Goal: Task Accomplishment & Management: Use online tool/utility

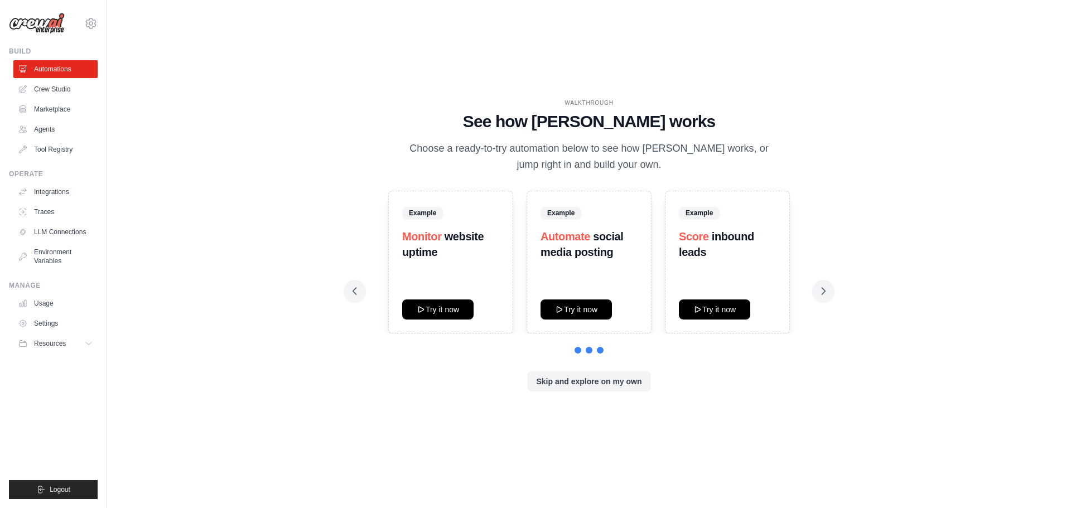
drag, startPoint x: 0, startPoint y: 0, endPoint x: 647, endPoint y: 164, distance: 667.3
click at [647, 164] on p "Choose a ready-to-try automation below to see how [PERSON_NAME] works, or jump …" at bounding box center [588, 157] width 375 height 33
click at [646, 164] on p "Choose a ready-to-try automation below to see how [PERSON_NAME] works, or jump …" at bounding box center [588, 157] width 375 height 33
drag, startPoint x: 567, startPoint y: 242, endPoint x: 587, endPoint y: 257, distance: 25.2
click at [587, 257] on h3 "Automate social media posting" at bounding box center [588, 244] width 97 height 31
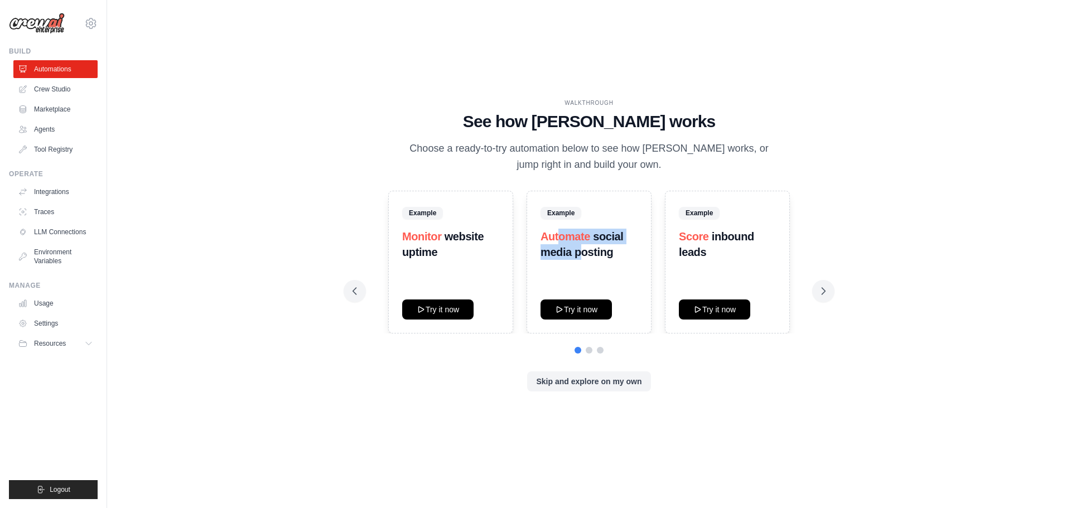
click at [587, 257] on strong "social media posting" at bounding box center [581, 244] width 83 height 28
drag, startPoint x: 597, startPoint y: 254, endPoint x: 567, endPoint y: 243, distance: 32.3
click at [567, 243] on h3 "Automate social media posting" at bounding box center [588, 244] width 97 height 31
click at [567, 243] on span "Automate" at bounding box center [565, 236] width 50 height 12
drag, startPoint x: 449, startPoint y: 240, endPoint x: 464, endPoint y: 253, distance: 19.8
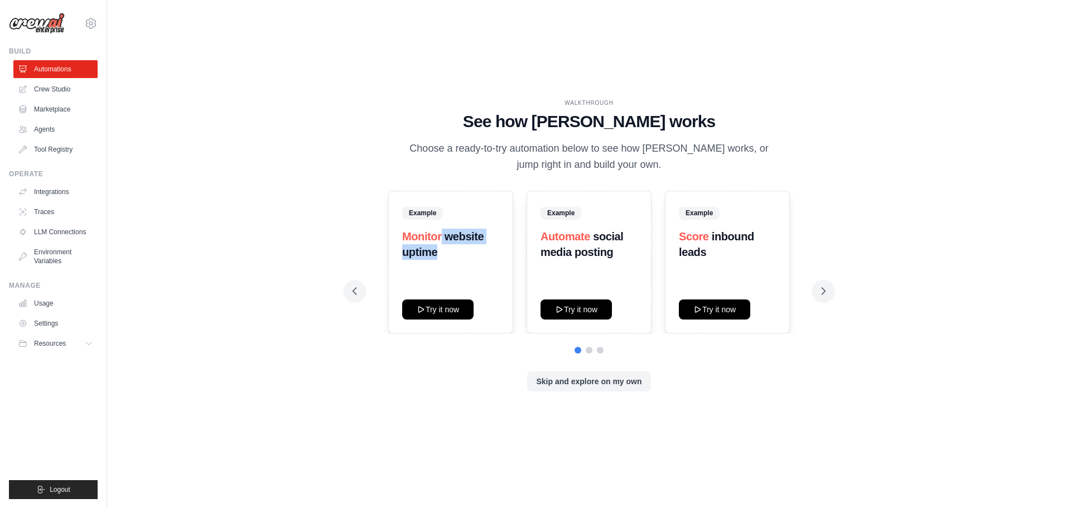
click at [464, 253] on h3 "Monitor website uptime" at bounding box center [450, 244] width 97 height 31
drag, startPoint x: 465, startPoint y: 249, endPoint x: 433, endPoint y: 238, distance: 33.7
click at [433, 238] on h3 "Monitor website uptime" at bounding box center [450, 244] width 97 height 31
click at [433, 238] on span "Monitor" at bounding box center [422, 236] width 40 height 12
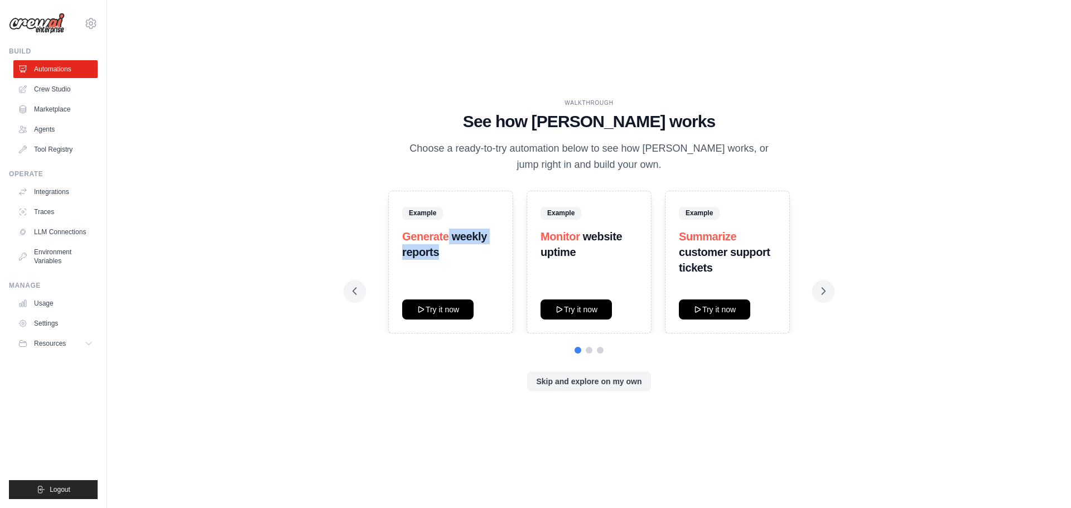
drag, startPoint x: 447, startPoint y: 239, endPoint x: 465, endPoint y: 253, distance: 22.6
click at [465, 253] on h3 "Generate weekly reports" at bounding box center [450, 244] width 97 height 31
drag, startPoint x: 478, startPoint y: 248, endPoint x: 441, endPoint y: 237, distance: 39.0
click at [441, 237] on h3 "Generate weekly reports" at bounding box center [450, 244] width 97 height 31
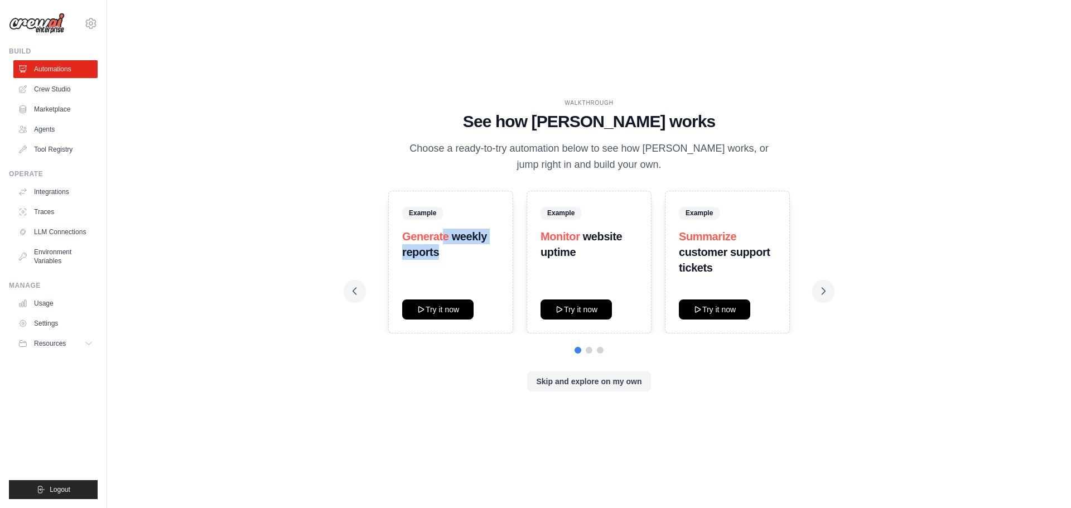
click at [441, 237] on span "Generate" at bounding box center [425, 236] width 47 height 12
drag, startPoint x: 423, startPoint y: 237, endPoint x: 470, endPoint y: 251, distance: 48.5
click at [470, 251] on h3 "Generate weekly reports" at bounding box center [450, 244] width 97 height 31
drag, startPoint x: 594, startPoint y: 235, endPoint x: 602, endPoint y: 245, distance: 12.8
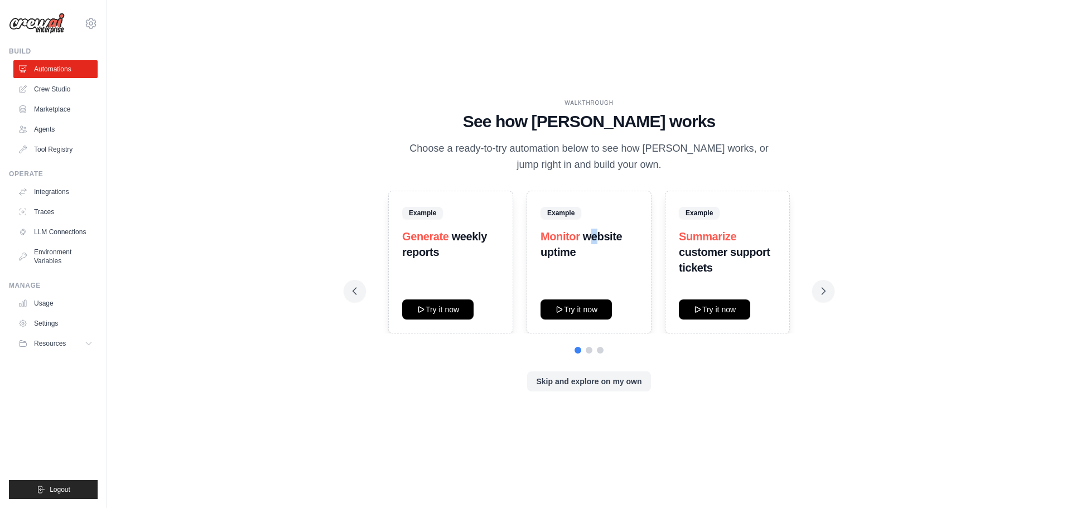
click at [602, 245] on h3 "Monitor website uptime" at bounding box center [588, 244] width 97 height 31
click at [579, 236] on h3 "Monitor website uptime" at bounding box center [588, 244] width 97 height 31
click at [579, 236] on span "Monitor" at bounding box center [560, 236] width 40 height 12
drag, startPoint x: 567, startPoint y: 245, endPoint x: 586, endPoint y: 252, distance: 20.8
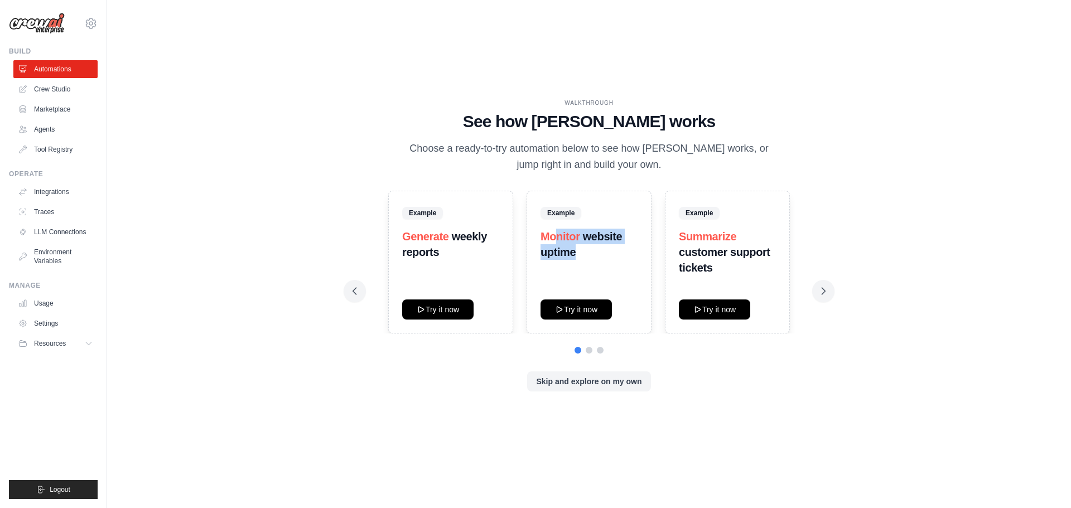
click at [586, 252] on h3 "Monitor website uptime" at bounding box center [588, 244] width 97 height 31
click at [826, 287] on icon at bounding box center [822, 290] width 11 height 11
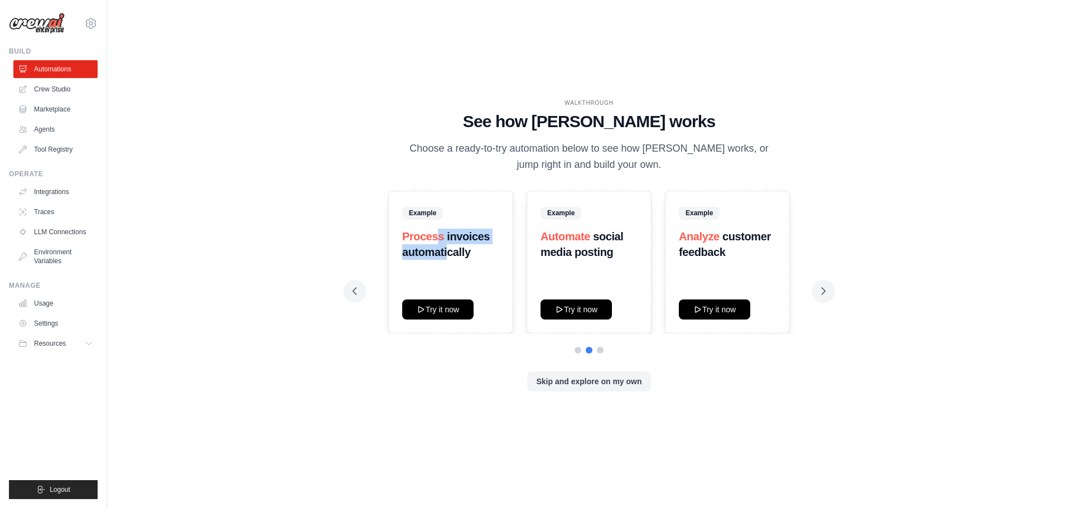
drag, startPoint x: 439, startPoint y: 240, endPoint x: 454, endPoint y: 255, distance: 20.9
click at [454, 255] on h3 "Process invoices automatically" at bounding box center [450, 244] width 97 height 31
click at [455, 255] on strong "invoices automatically" at bounding box center [446, 244] width 88 height 28
click at [448, 311] on button "Try it now" at bounding box center [437, 309] width 71 height 20
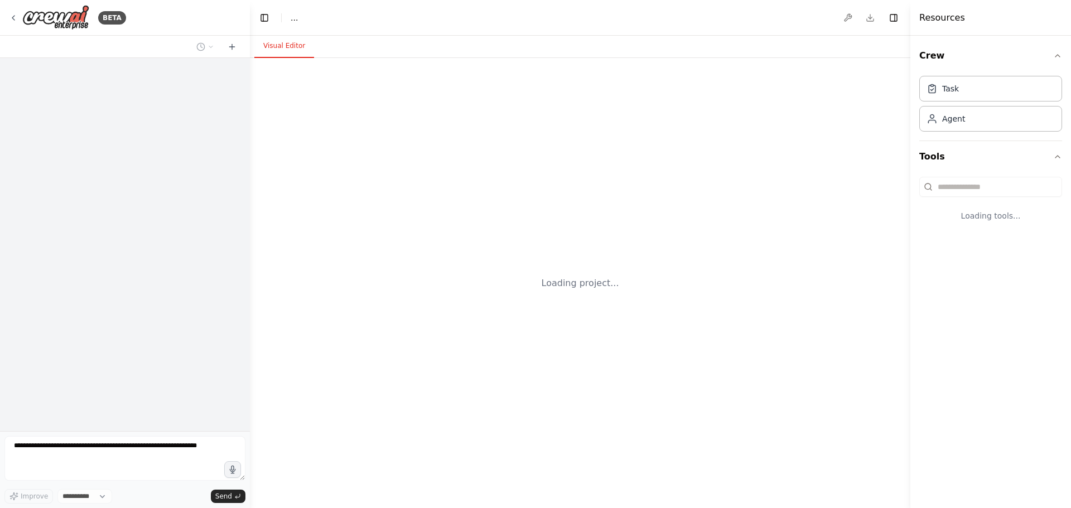
select select "****"
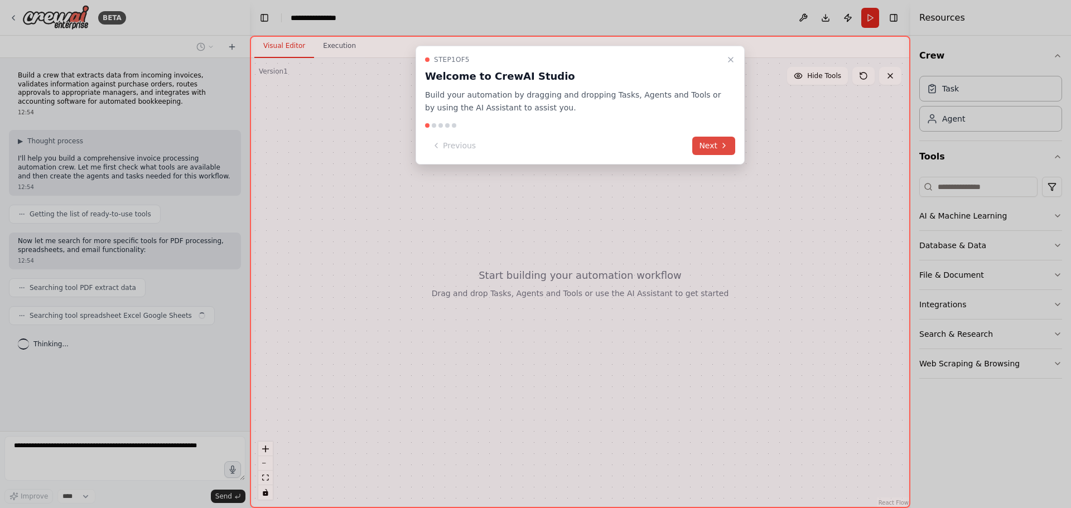
click at [712, 143] on button "Next" at bounding box center [713, 146] width 43 height 18
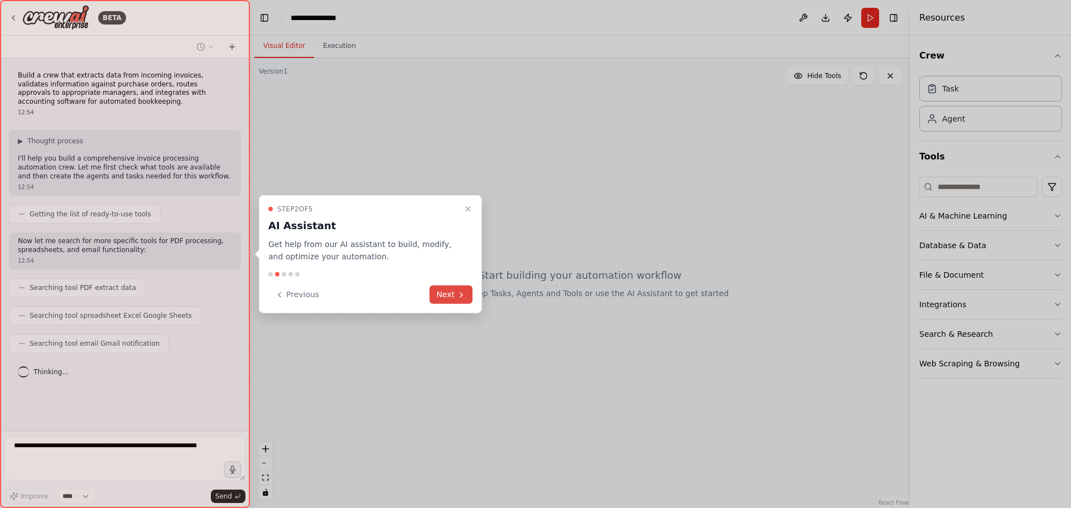
click at [453, 296] on button "Next" at bounding box center [450, 294] width 43 height 18
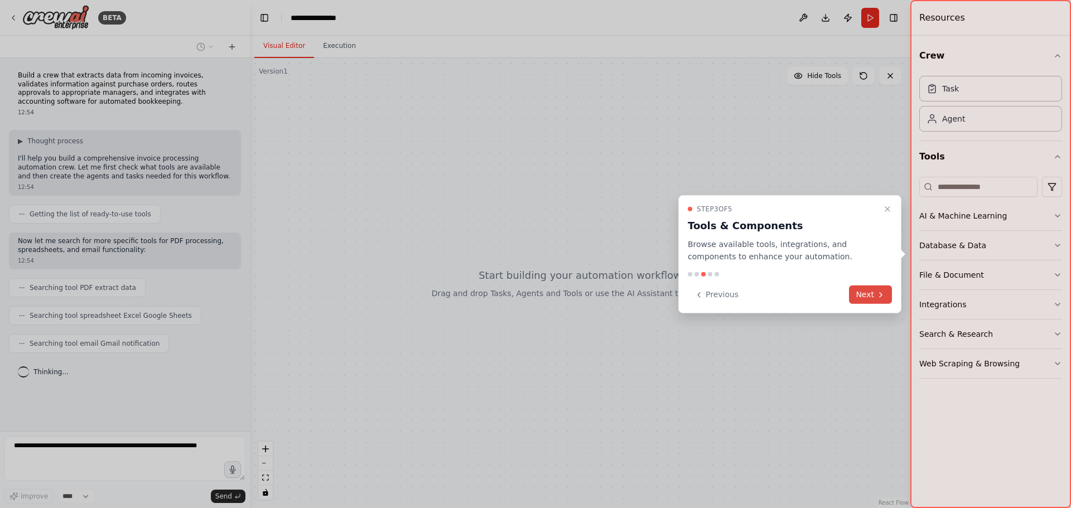
click at [872, 294] on button "Next" at bounding box center [870, 294] width 43 height 18
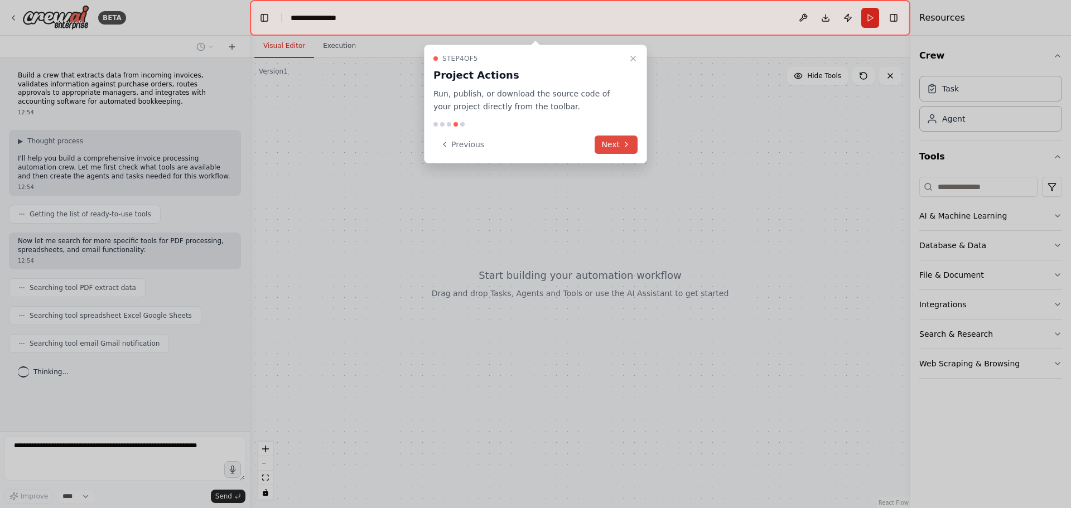
click at [618, 144] on button "Next" at bounding box center [615, 145] width 43 height 18
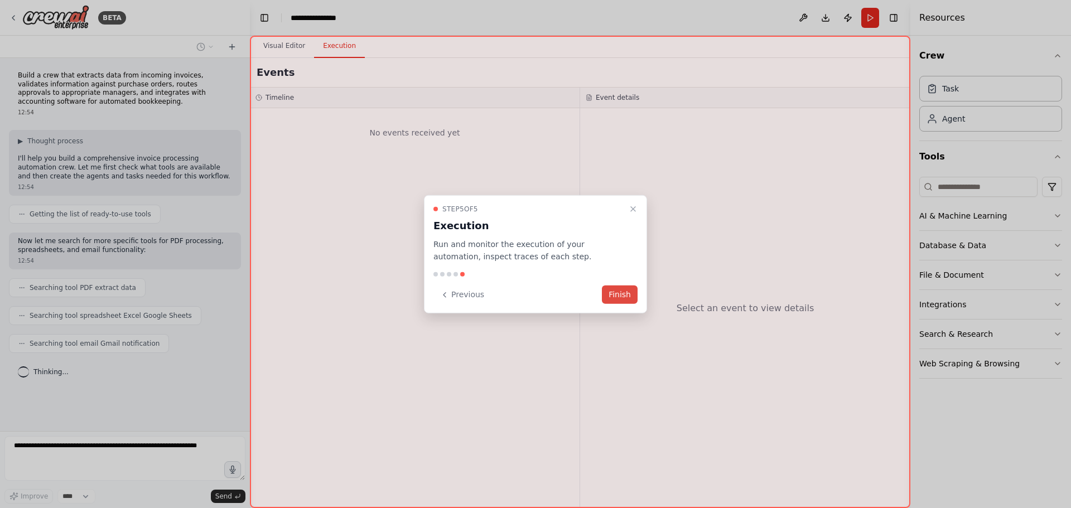
click at [626, 291] on button "Finish" at bounding box center [620, 294] width 36 height 18
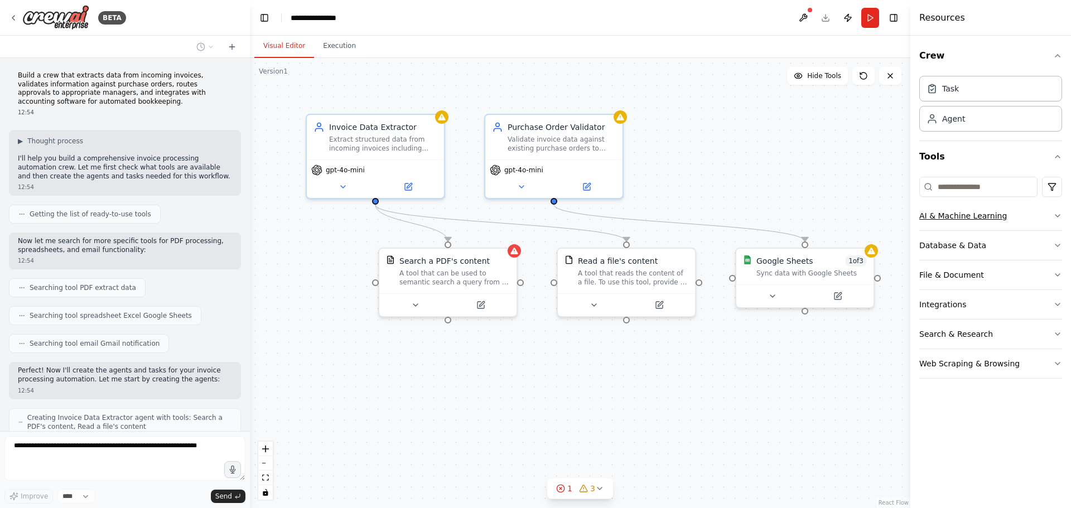
click at [1041, 219] on button "AI & Machine Learning" at bounding box center [990, 215] width 143 height 29
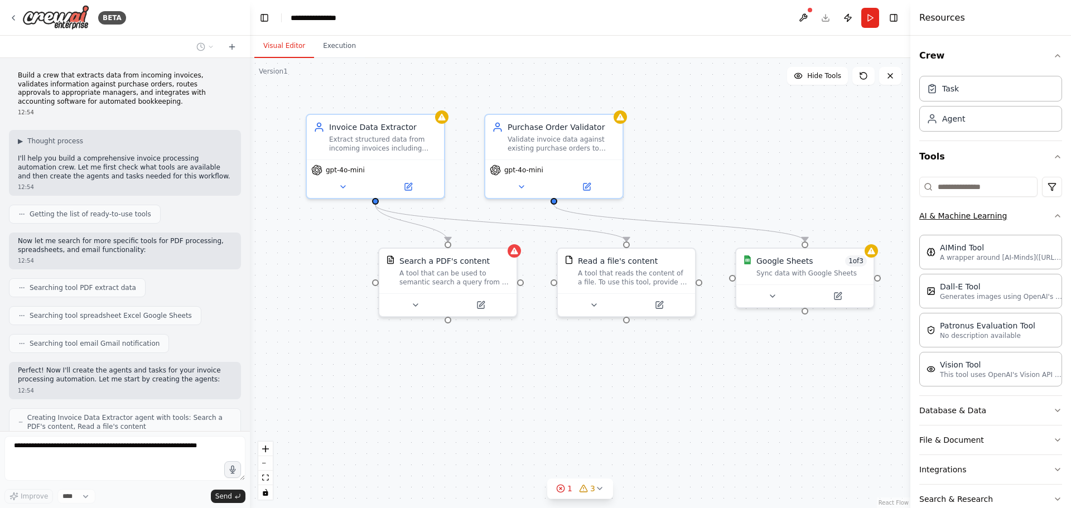
scroll to position [107, 0]
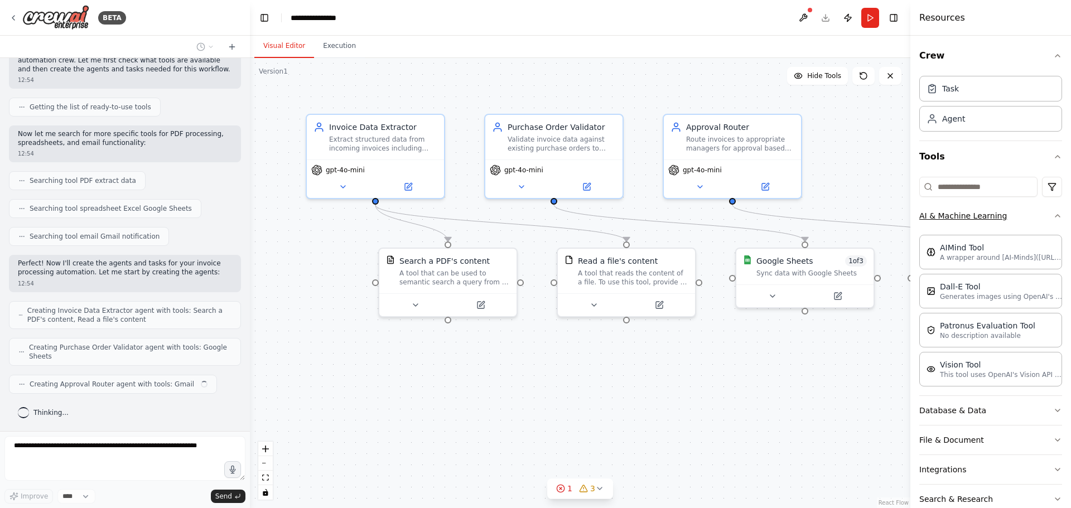
click at [1041, 219] on button "AI & Machine Learning" at bounding box center [990, 215] width 143 height 29
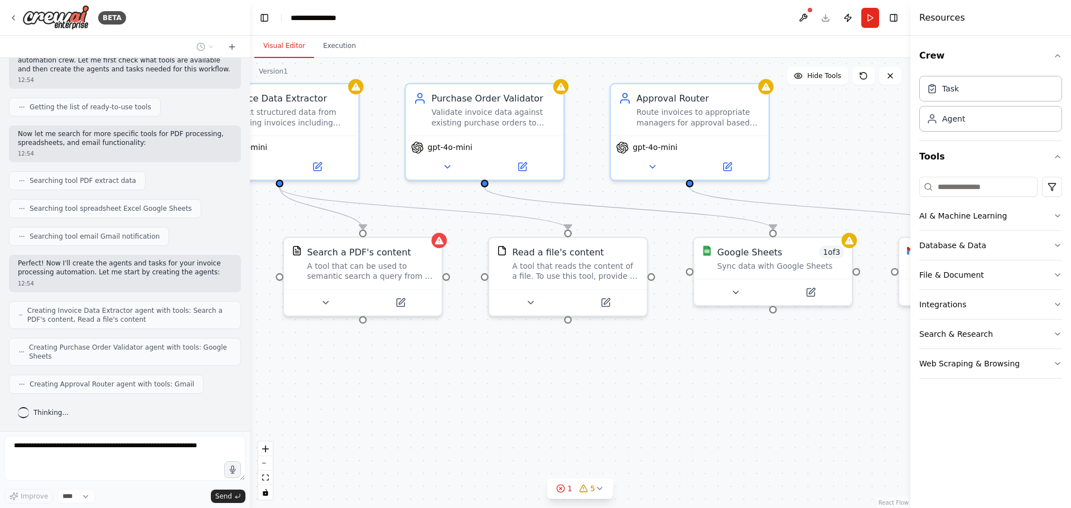
drag, startPoint x: 794, startPoint y: 338, endPoint x: 746, endPoint y: 342, distance: 48.6
click at [746, 342] on div ".deletable-edge-delete-btn { width: 20px; height: 20px; border: 0px solid #ffff…" at bounding box center [580, 283] width 660 height 450
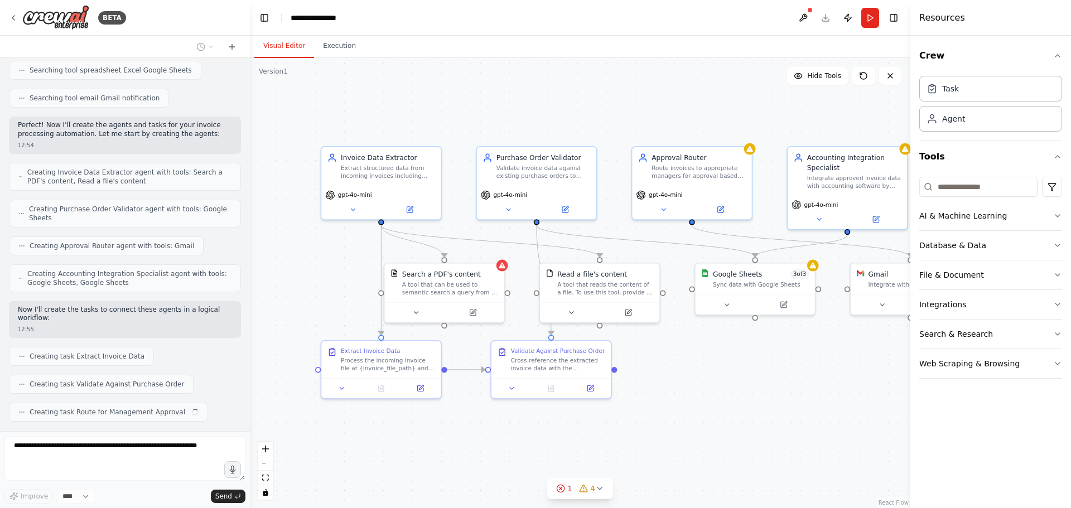
scroll to position [273, 0]
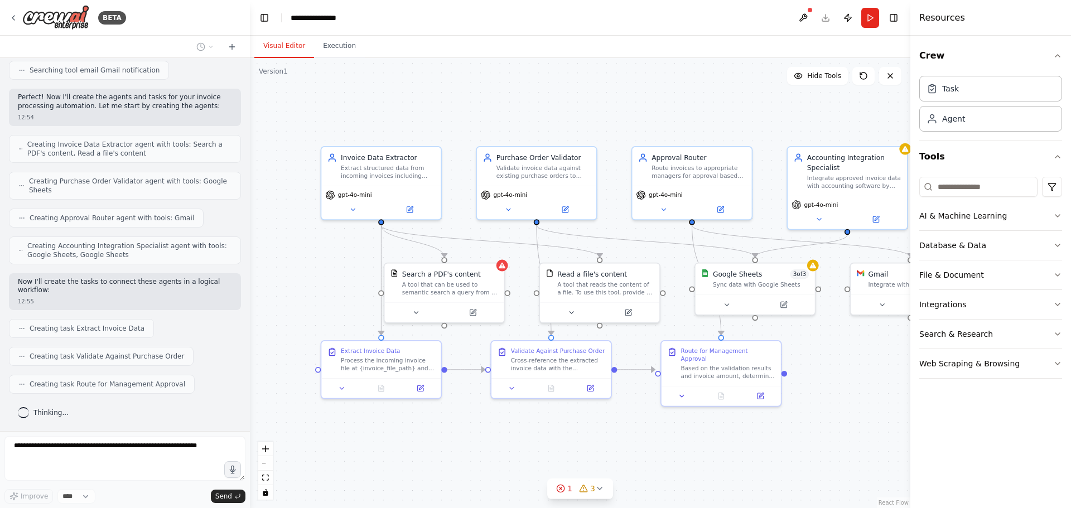
click at [147, 66] on div "Searching tool email Gmail notification" at bounding box center [89, 70] width 160 height 19
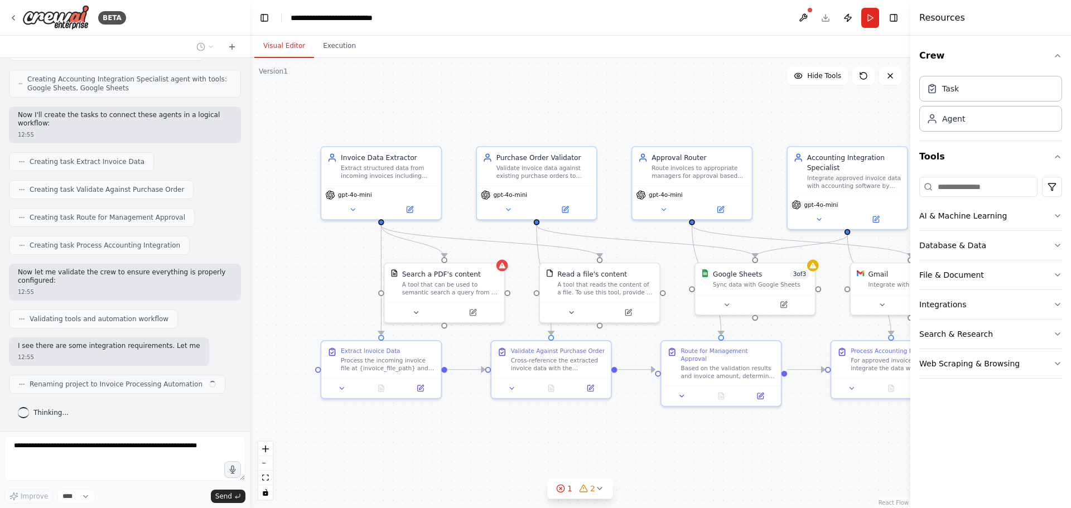
scroll to position [448, 0]
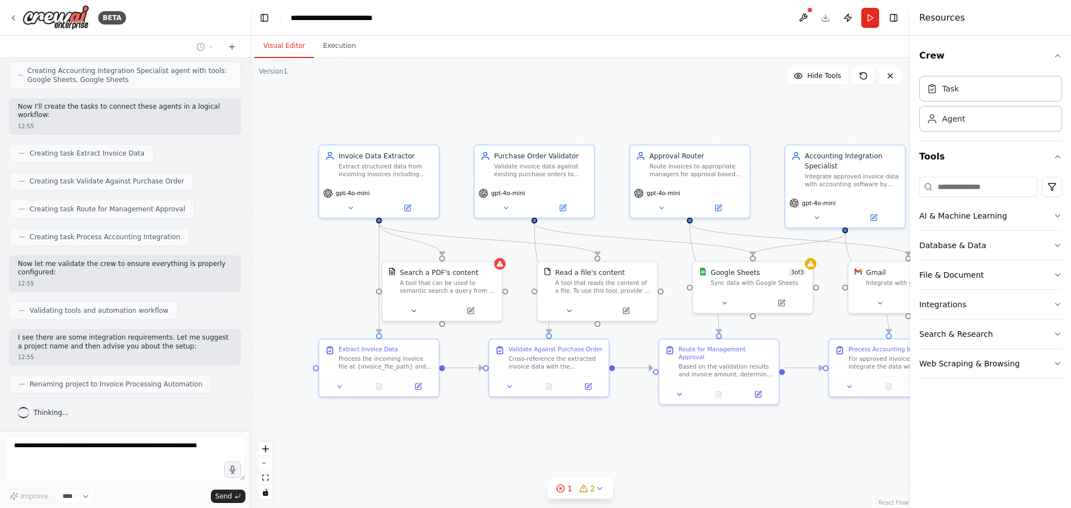
click at [662, 123] on div ".deletable-edge-delete-btn { width: 20px; height: 20px; border: 0px solid #ffff…" at bounding box center [580, 283] width 660 height 450
click at [398, 167] on div "Extract structured data from incoming invoices including vendor information, in…" at bounding box center [385, 169] width 94 height 16
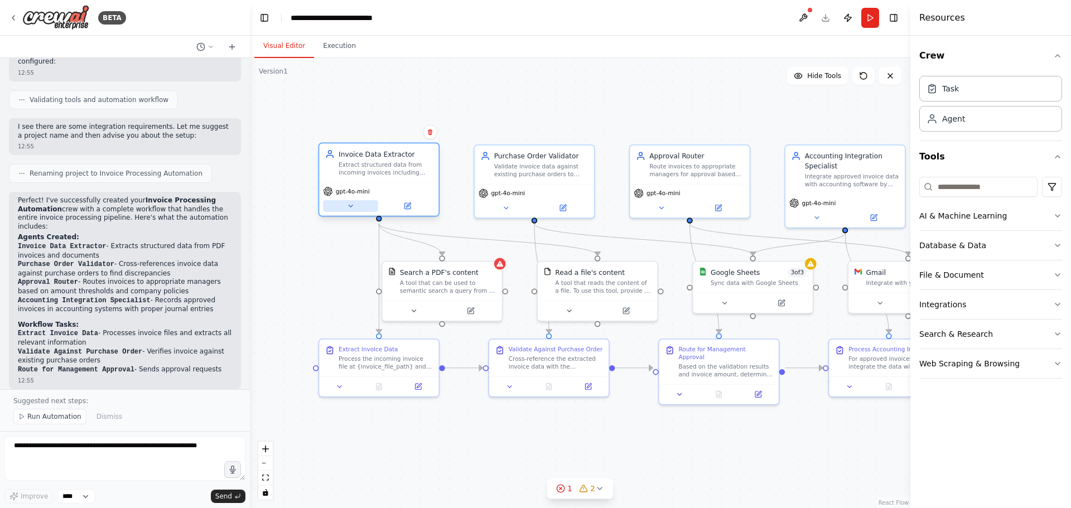
click at [351, 211] on button at bounding box center [350, 206] width 55 height 12
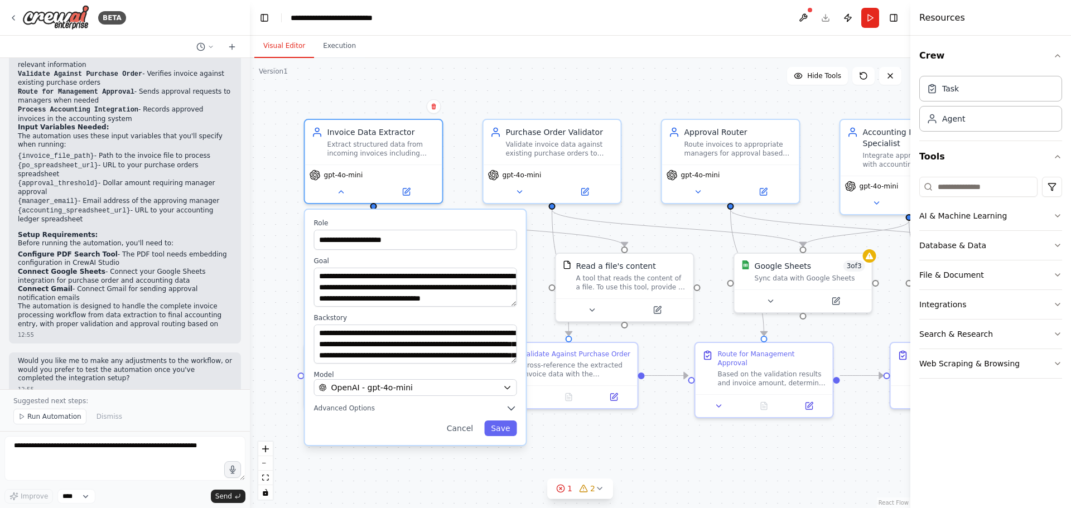
scroll to position [945, 0]
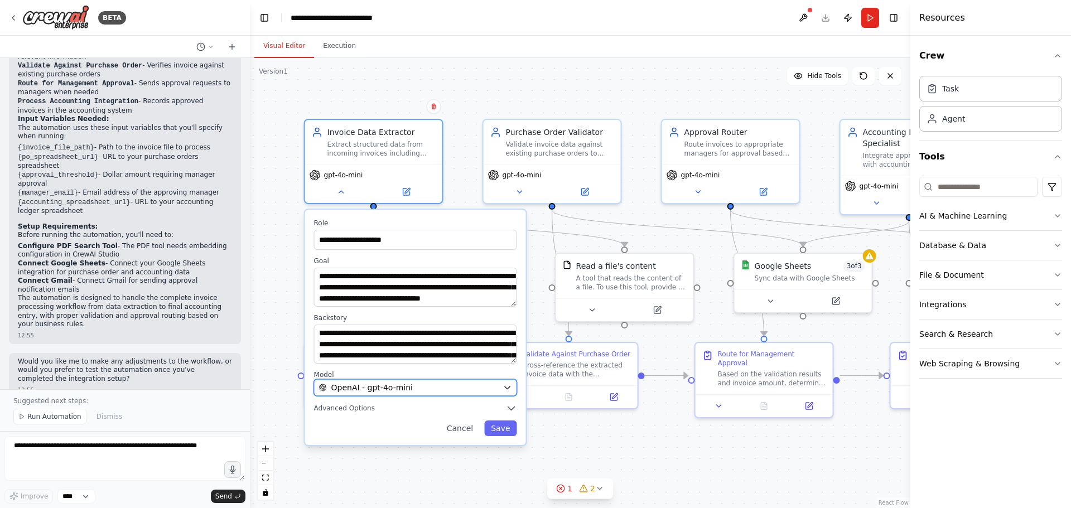
click at [461, 389] on div "OpenAI - gpt-4o-mini" at bounding box center [409, 387] width 180 height 11
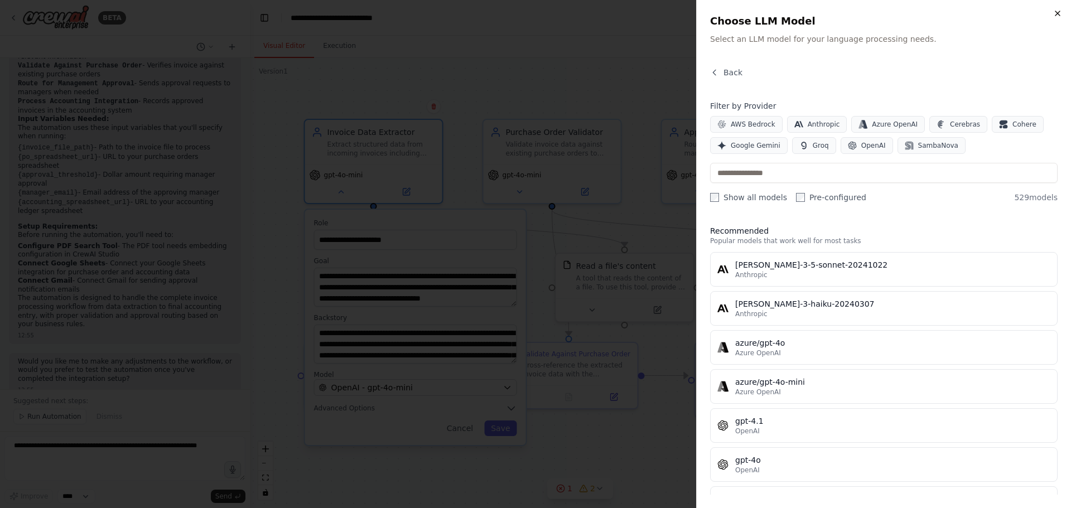
click at [1054, 15] on icon "button" at bounding box center [1057, 13] width 9 height 9
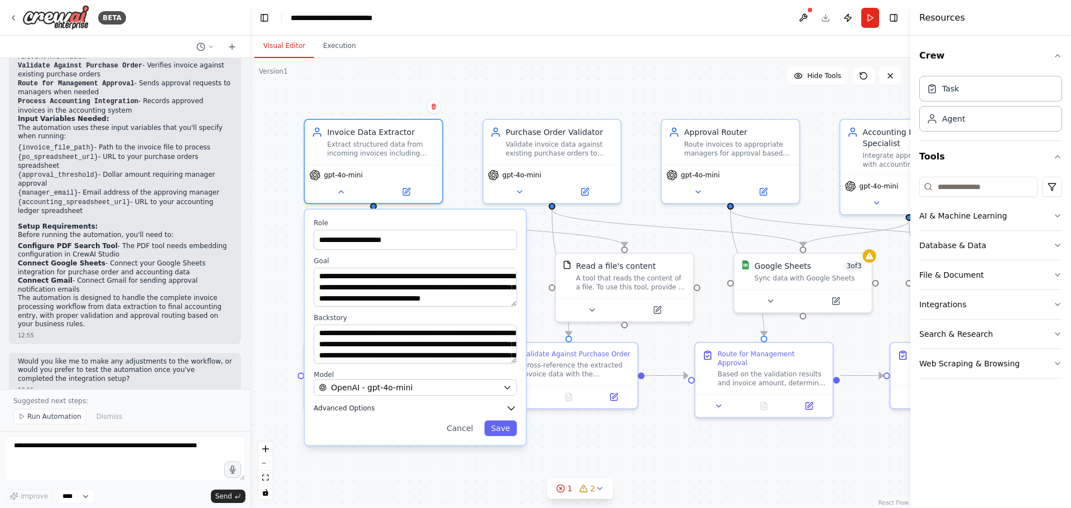
click at [356, 405] on span "Advanced Options" at bounding box center [344, 408] width 61 height 9
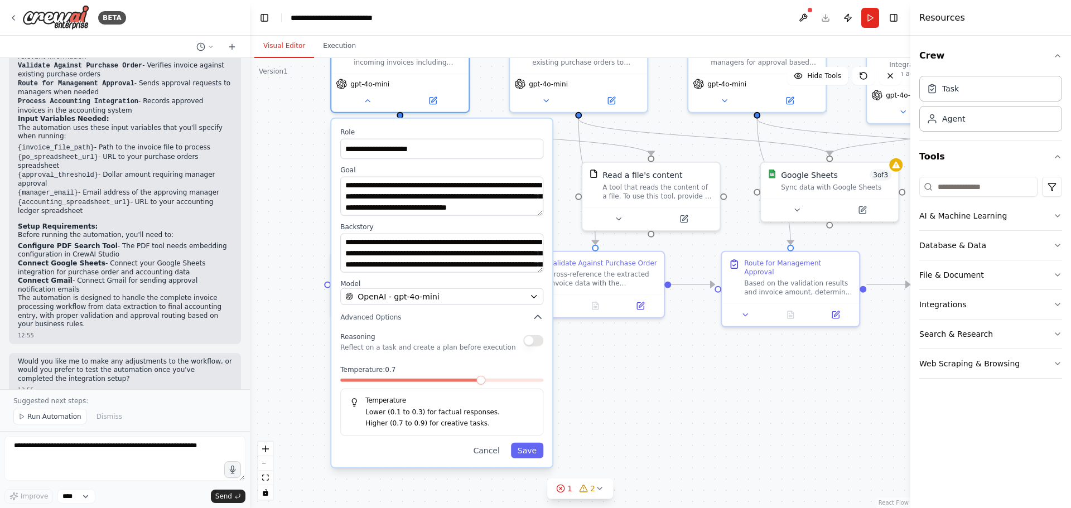
drag, startPoint x: 596, startPoint y: 456, endPoint x: 612, endPoint y: 366, distance: 90.7
click at [623, 367] on div "**********" at bounding box center [580, 283] width 660 height 450
click at [490, 448] on button "Cancel" at bounding box center [486, 451] width 40 height 16
click at [495, 453] on button "Cancel" at bounding box center [486, 451] width 40 height 16
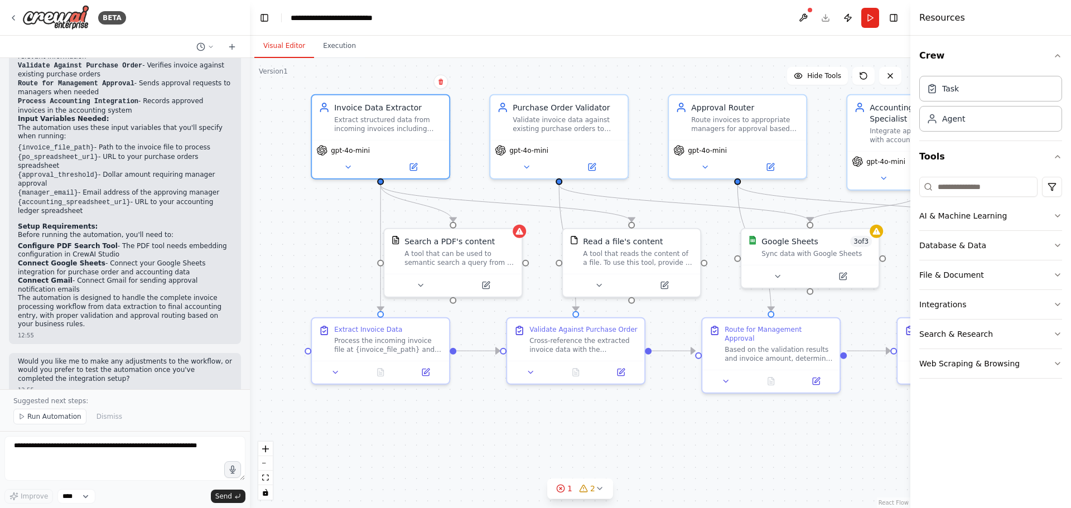
drag, startPoint x: 551, startPoint y: 393, endPoint x: 530, endPoint y: 459, distance: 69.1
click at [530, 459] on div ".deletable-edge-delete-btn { width: 20px; height: 20px; border: 0px solid #ffff…" at bounding box center [580, 283] width 660 height 450
click at [599, 487] on icon at bounding box center [599, 488] width 9 height 9
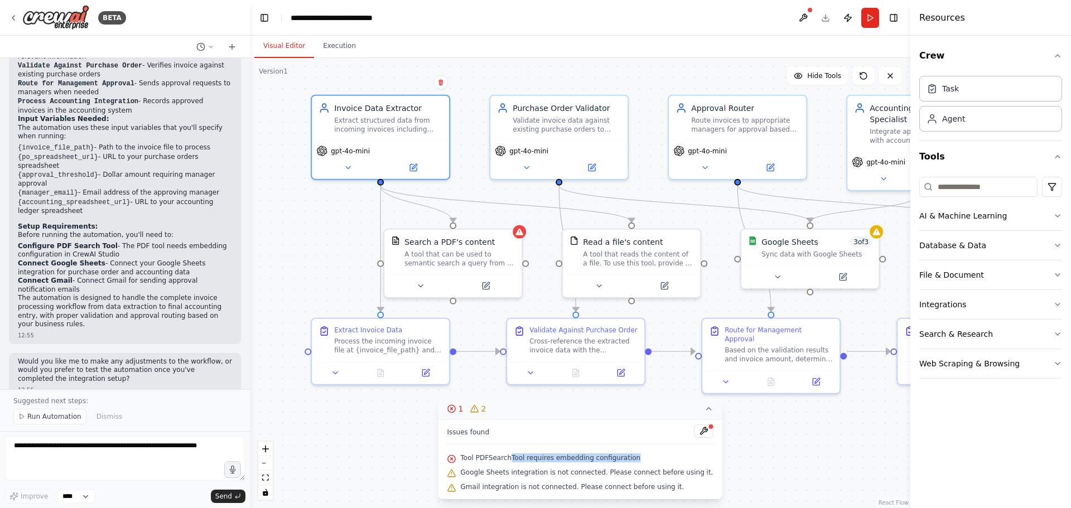
drag, startPoint x: 522, startPoint y: 459, endPoint x: 642, endPoint y: 457, distance: 119.3
click at [642, 457] on div "Tool PDFSearchTool requires embedding configuration" at bounding box center [580, 458] width 266 height 14
click at [589, 458] on span "Tool PDFSearchTool requires embedding configuration" at bounding box center [551, 457] width 180 height 9
drag, startPoint x: 589, startPoint y: 458, endPoint x: 582, endPoint y: 461, distance: 7.8
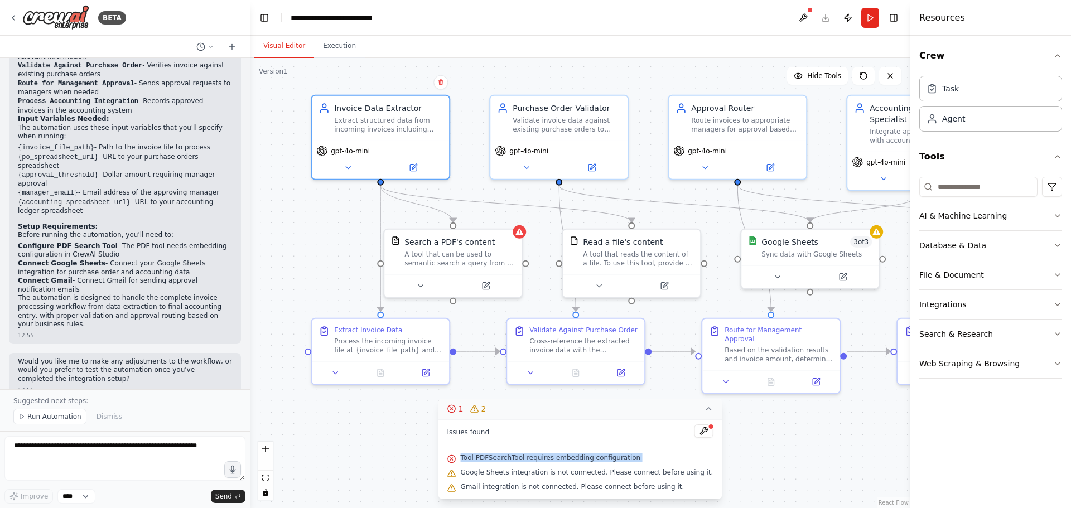
click at [589, 458] on span "Tool PDFSearchTool requires embedding configuration" at bounding box center [551, 457] width 180 height 9
click at [574, 459] on span "Tool PDFSearchTool requires embedding configuration" at bounding box center [551, 457] width 180 height 9
click at [704, 412] on icon at bounding box center [708, 408] width 9 height 9
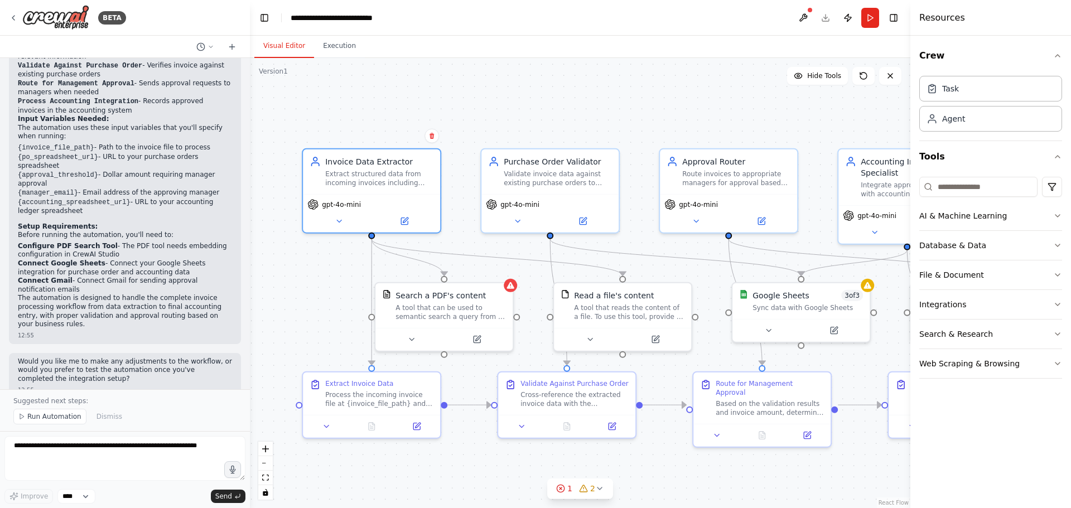
drag, startPoint x: 628, startPoint y: 402, endPoint x: 620, endPoint y: 456, distance: 54.6
click at [620, 456] on div ".deletable-edge-delete-btn { width: 20px; height: 20px; border: 0px solid #ffff…" at bounding box center [580, 283] width 660 height 450
click at [399, 406] on div "Process the incoming invoice file at {invoice_file_path} and extract all releva…" at bounding box center [379, 398] width 108 height 18
click at [331, 428] on button at bounding box center [326, 424] width 38 height 13
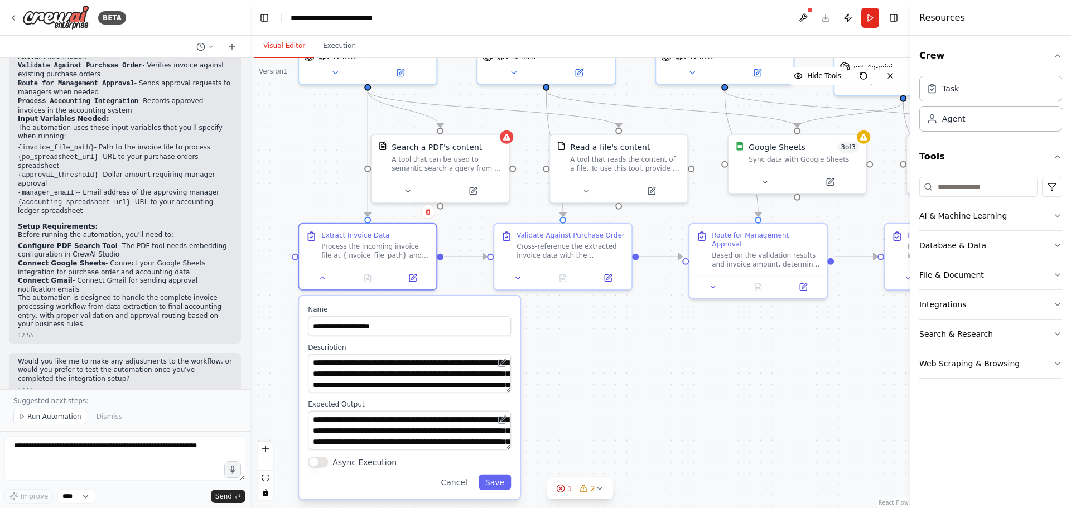
drag, startPoint x: 596, startPoint y: 471, endPoint x: 593, endPoint y: 325, distance: 146.1
click at [593, 325] on div ".deletable-edge-delete-btn { width: 20px; height: 20px; border: 0px solid #ffff…" at bounding box center [580, 283] width 660 height 450
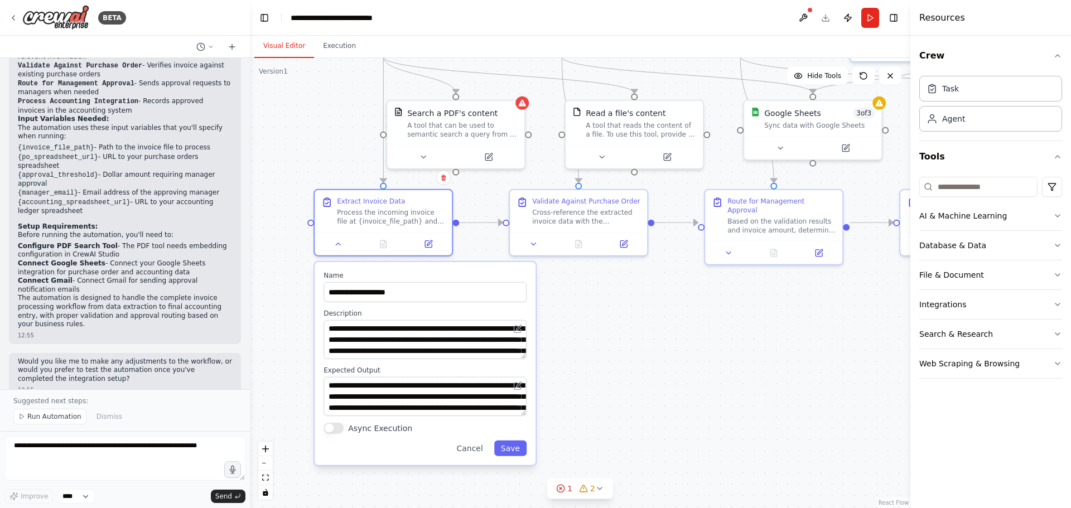
drag, startPoint x: 568, startPoint y: 399, endPoint x: 584, endPoint y: 365, distance: 37.4
click at [584, 365] on div ".deletable-edge-delete-btn { width: 20px; height: 20px; border: 0px solid #ffff…" at bounding box center [580, 283] width 660 height 450
drag, startPoint x: 403, startPoint y: 392, endPoint x: 432, endPoint y: 409, distance: 33.0
click at [432, 409] on textarea "**********" at bounding box center [424, 397] width 203 height 39
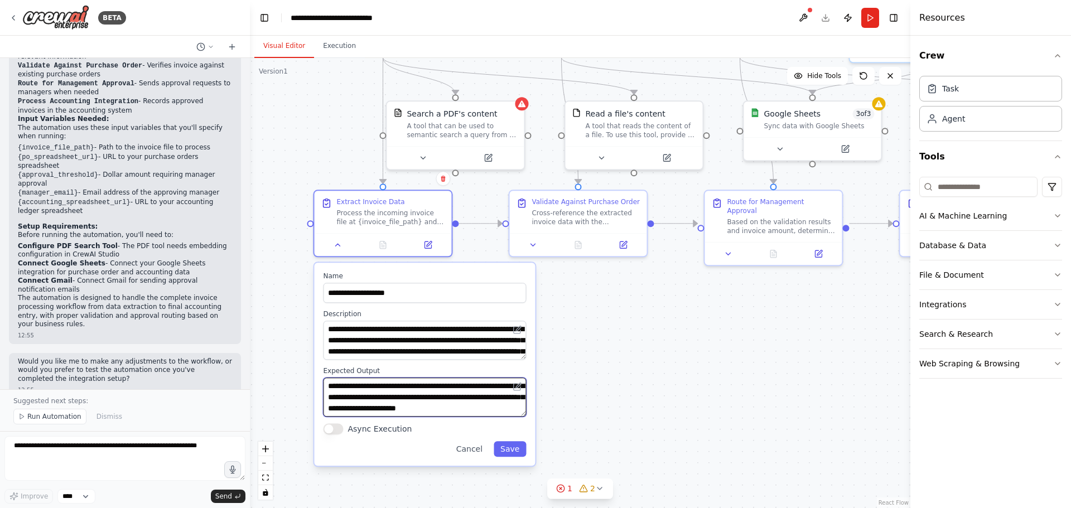
click at [431, 409] on textarea "**********" at bounding box center [424, 397] width 203 height 39
click at [418, 399] on textarea "**********" at bounding box center [424, 397] width 203 height 39
drag, startPoint x: 401, startPoint y: 398, endPoint x: 357, endPoint y: 376, distance: 49.4
click at [357, 376] on div "**********" at bounding box center [424, 391] width 203 height 50
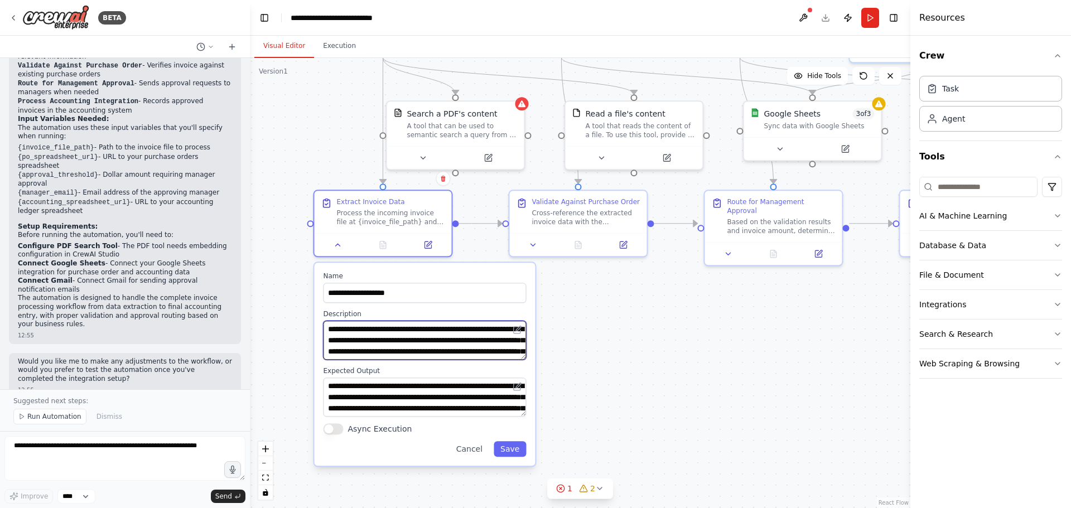
click at [421, 342] on textarea "**********" at bounding box center [424, 340] width 203 height 39
drag, startPoint x: 432, startPoint y: 345, endPoint x: 457, endPoint y: 365, distance: 32.9
click at [457, 365] on div "**********" at bounding box center [424, 364] width 221 height 203
click at [448, 352] on textarea "**********" at bounding box center [424, 340] width 203 height 39
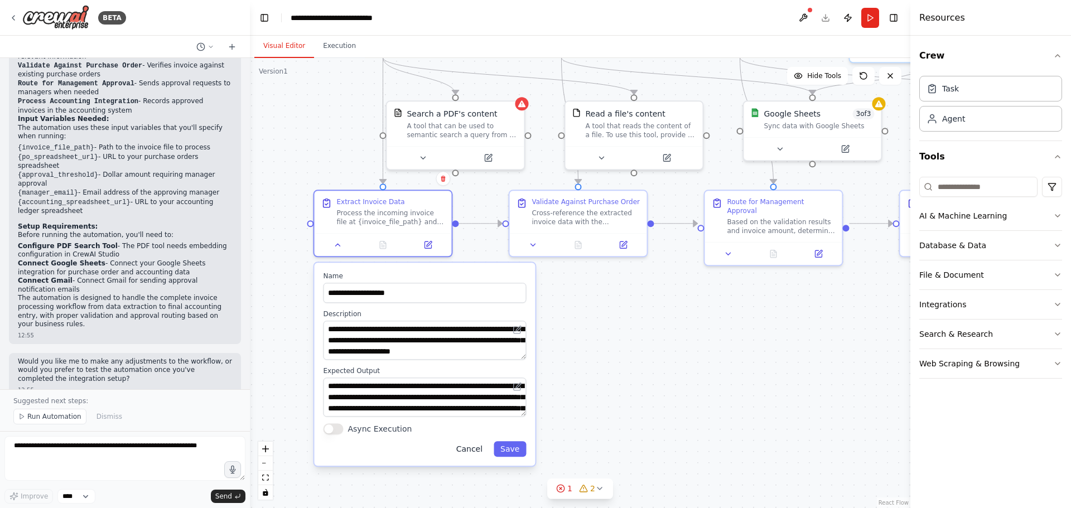
click at [475, 447] on button "Cancel" at bounding box center [469, 449] width 40 height 16
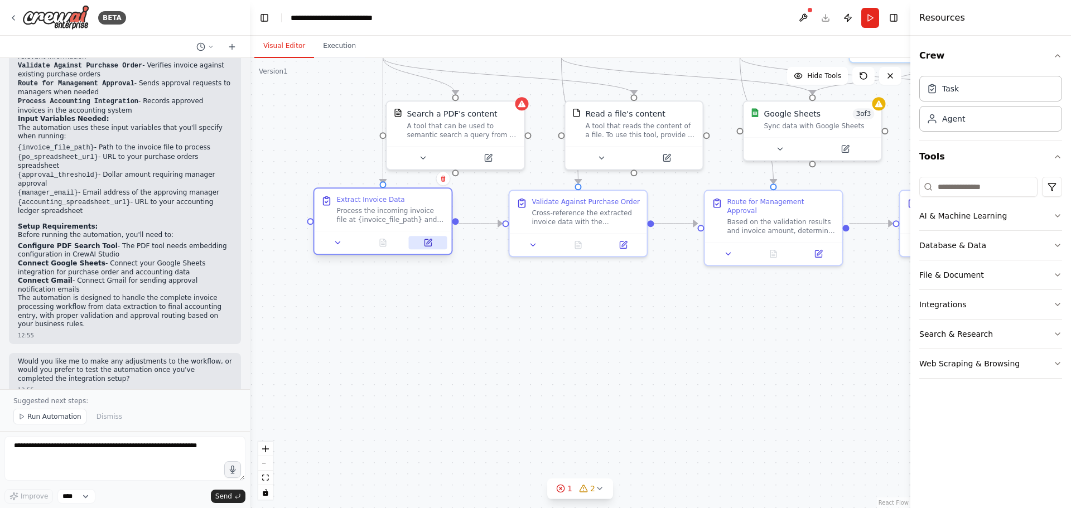
click at [428, 242] on icon at bounding box center [428, 241] width 5 height 5
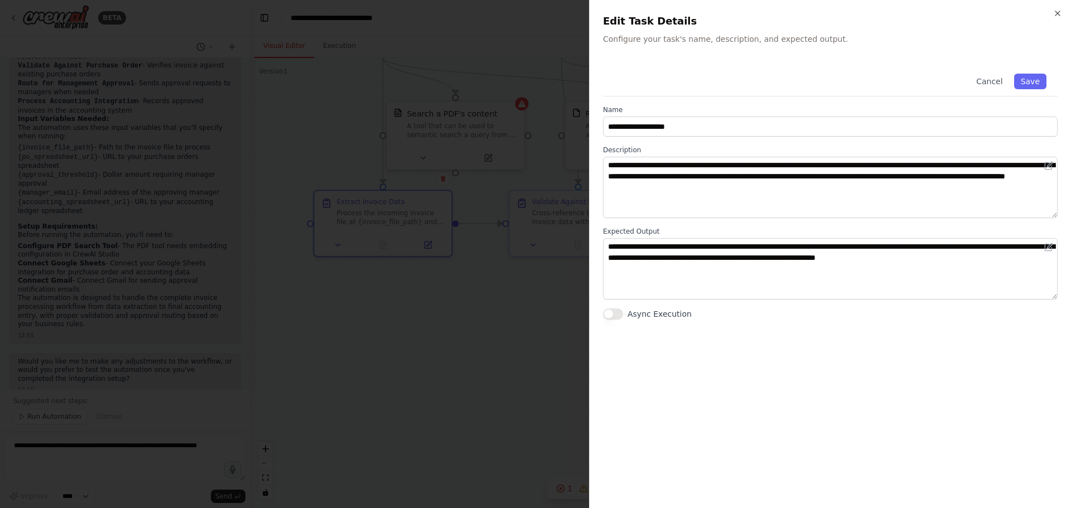
click at [1063, 11] on div "**********" at bounding box center [830, 254] width 482 height 508
click at [1060, 11] on icon "button" at bounding box center [1057, 13] width 9 height 9
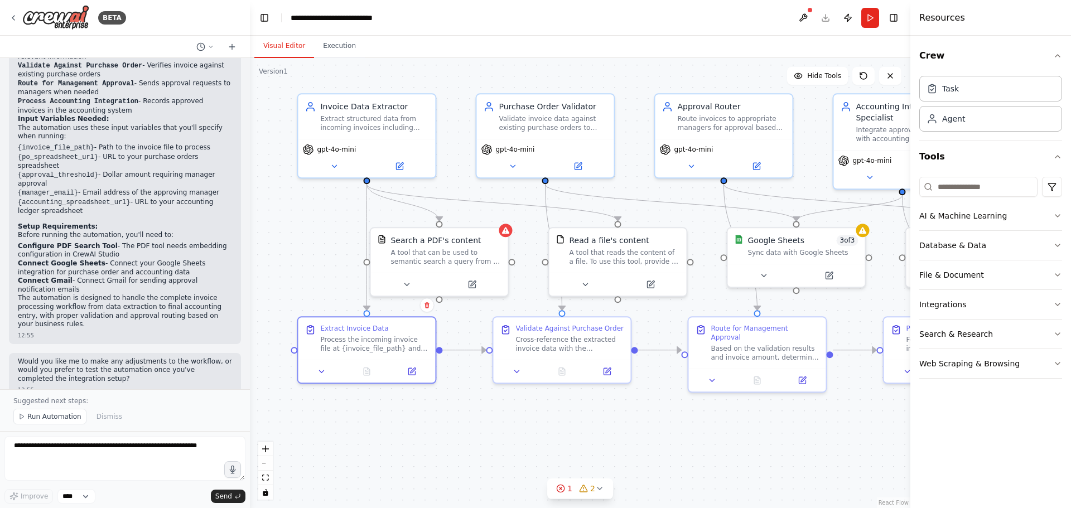
drag, startPoint x: 470, startPoint y: 366, endPoint x: 472, endPoint y: 437, distance: 71.4
click at [472, 437] on div ".deletable-edge-delete-btn { width: 20px; height: 20px; border: 0px solid #ffff…" at bounding box center [580, 283] width 660 height 450
click at [314, 289] on div ".deletable-edge-delete-btn { width: 20px; height: 20px; border: 0px solid #ffff…" at bounding box center [580, 283] width 660 height 450
click at [456, 259] on div "A tool that can be used to semantic search a query from a PDF's content." at bounding box center [445, 258] width 110 height 18
click at [405, 286] on icon at bounding box center [406, 284] width 9 height 9
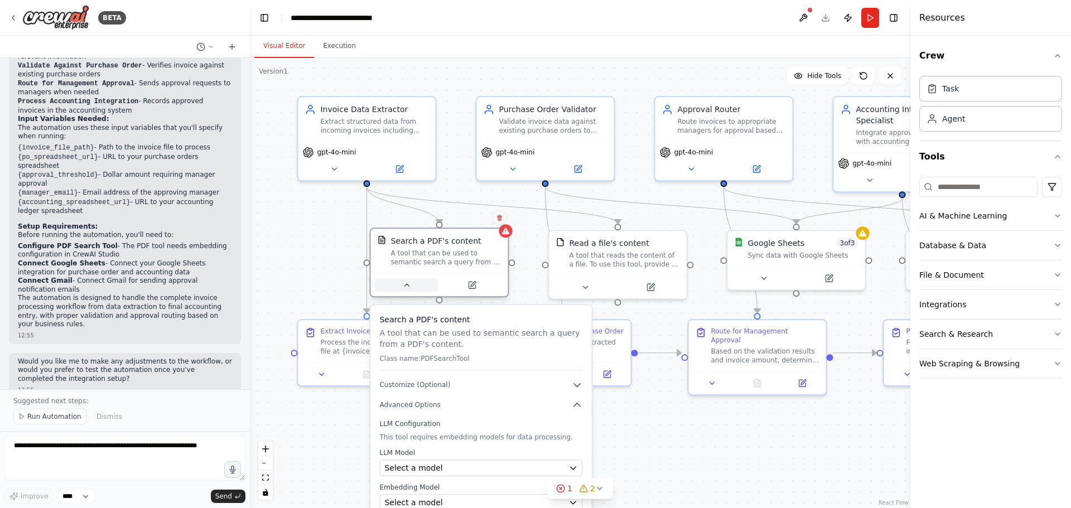
click at [408, 287] on icon at bounding box center [406, 284] width 9 height 9
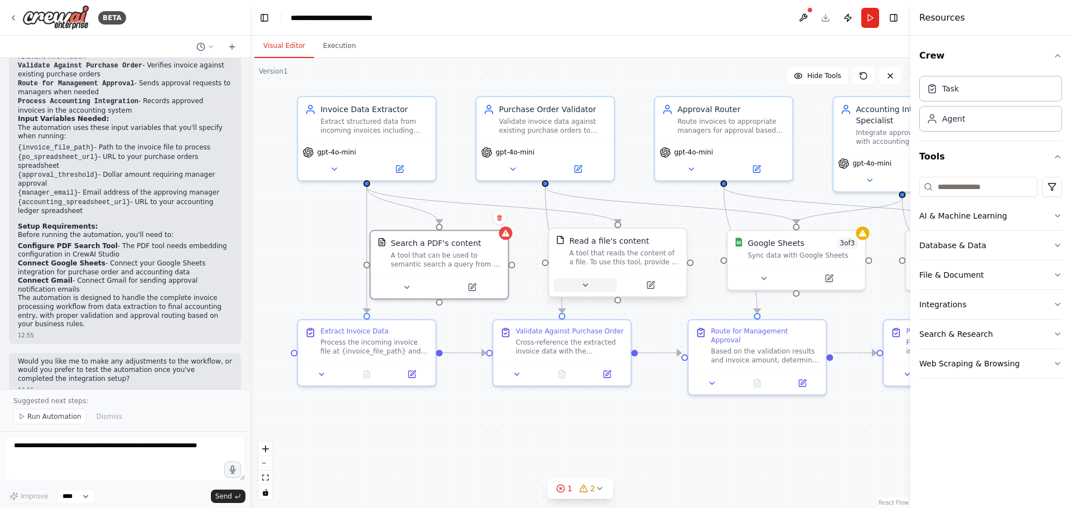
click at [583, 284] on icon at bounding box center [585, 285] width 4 height 2
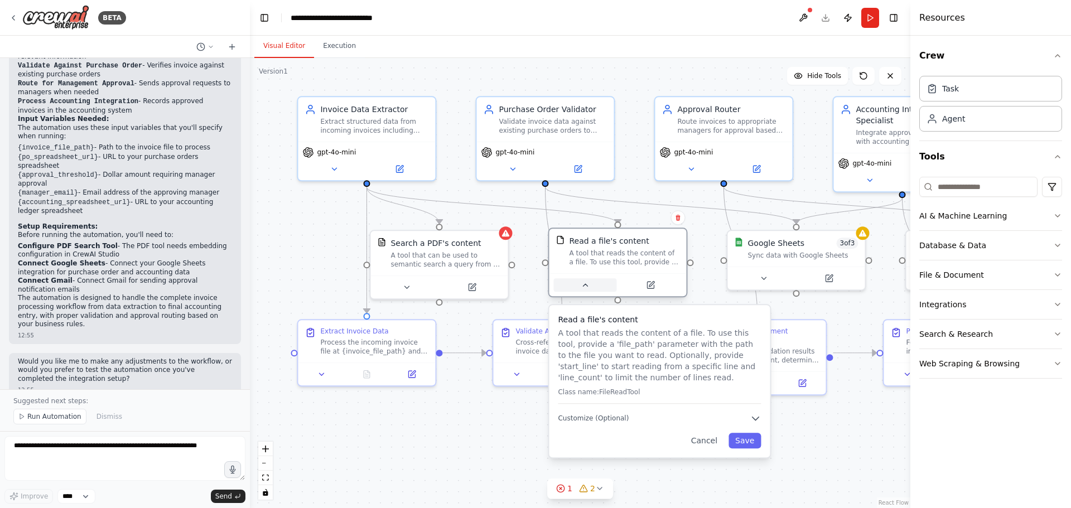
click at [584, 284] on icon at bounding box center [584, 284] width 9 height 9
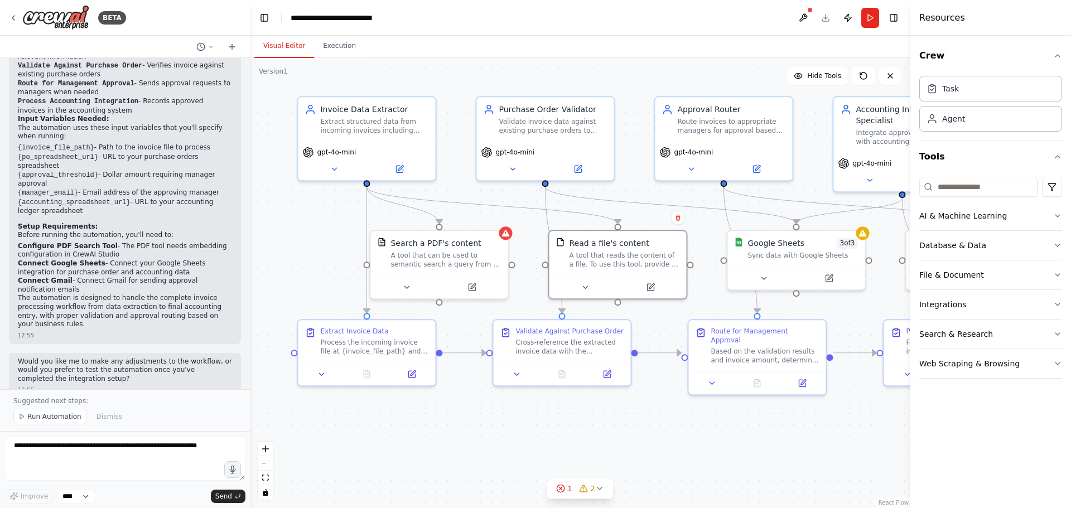
click at [555, 451] on div ".deletable-edge-delete-btn { width: 20px; height: 20px; border: 0px solid #ffff…" at bounding box center [580, 283] width 660 height 450
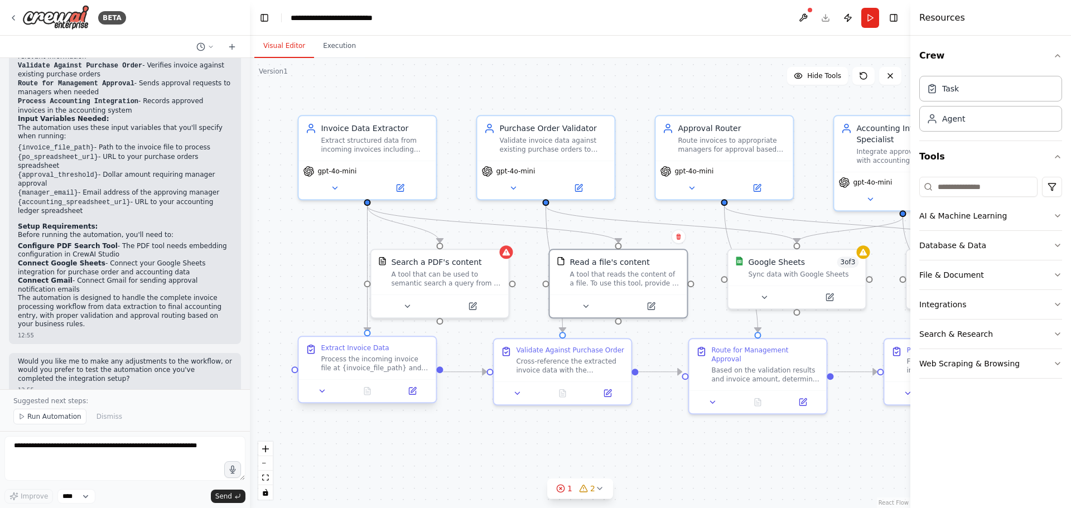
click at [311, 351] on icon at bounding box center [310, 350] width 3 height 2
click at [366, 361] on div "Process the incoming invoice file at {invoice_file_path} and extract all releva…" at bounding box center [375, 364] width 108 height 18
click at [370, 364] on div "Process the incoming invoice file at {invoice_file_path} and extract all releva…" at bounding box center [375, 364] width 108 height 18
click at [442, 284] on div "A tool that can be used to semantic search a query from a PDF's content." at bounding box center [446, 277] width 110 height 18
click at [369, 380] on div at bounding box center [366, 390] width 137 height 23
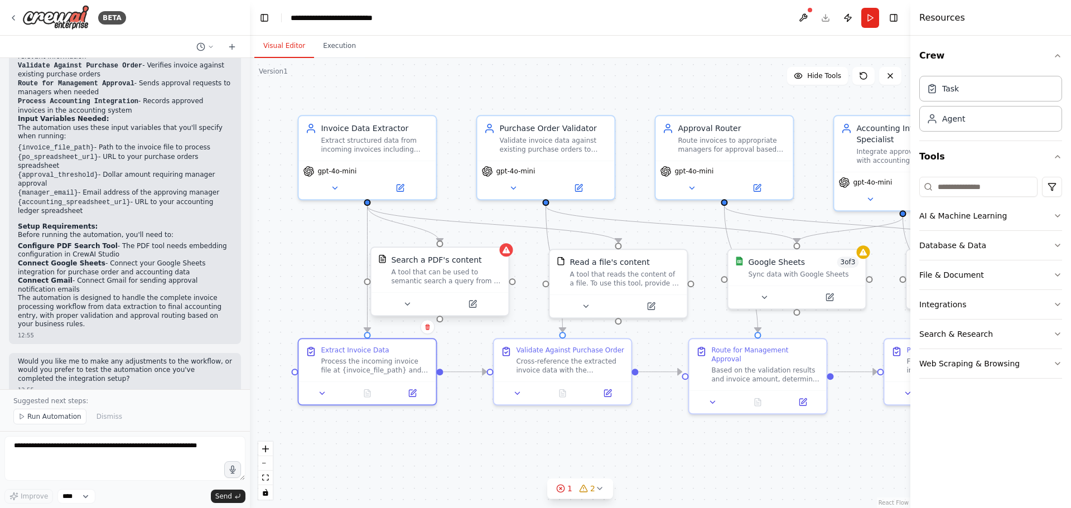
click at [426, 296] on div at bounding box center [439, 303] width 137 height 23
click at [372, 374] on div "Extract Invoice Data Process the incoming invoice file at {invoice_file_path} a…" at bounding box center [366, 358] width 137 height 42
click at [996, 91] on div "Task" at bounding box center [990, 88] width 143 height 26
click at [994, 86] on div "Task" at bounding box center [990, 88] width 143 height 26
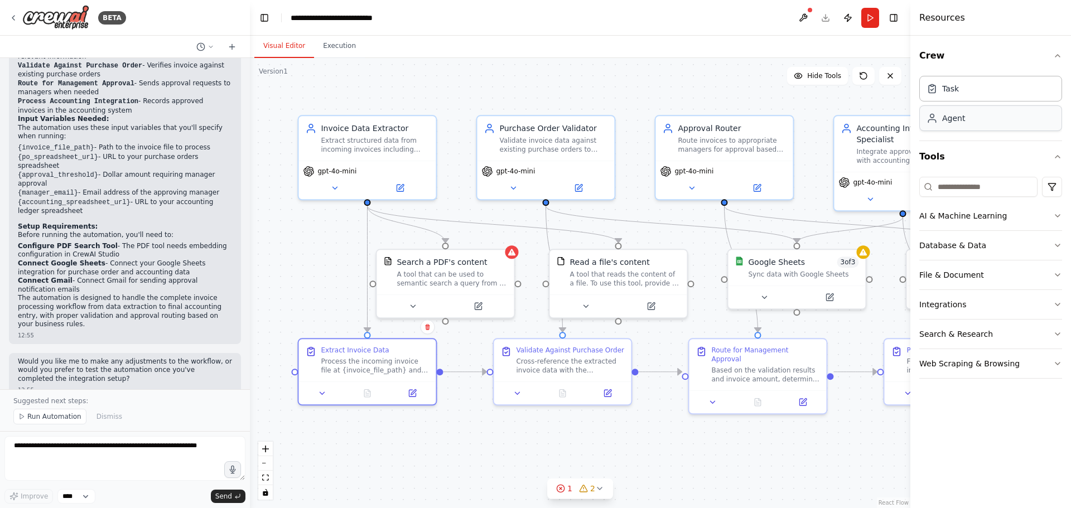
click at [985, 121] on div "Agent" at bounding box center [990, 118] width 143 height 26
click at [979, 84] on div "Task" at bounding box center [990, 88] width 143 height 26
drag, startPoint x: 770, startPoint y: 123, endPoint x: 763, endPoint y: 130, distance: 9.9
click at [763, 130] on div "New Task Task description" at bounding box center [734, 141] width 137 height 33
drag, startPoint x: 767, startPoint y: 144, endPoint x: 737, endPoint y: 354, distance: 211.2
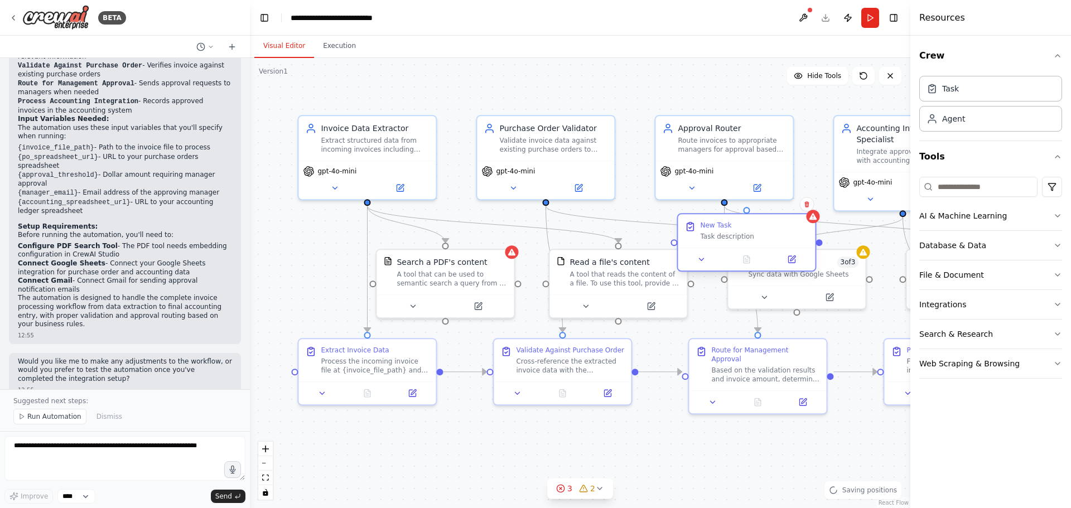
click at [739, 241] on div "Task description" at bounding box center [754, 236] width 108 height 9
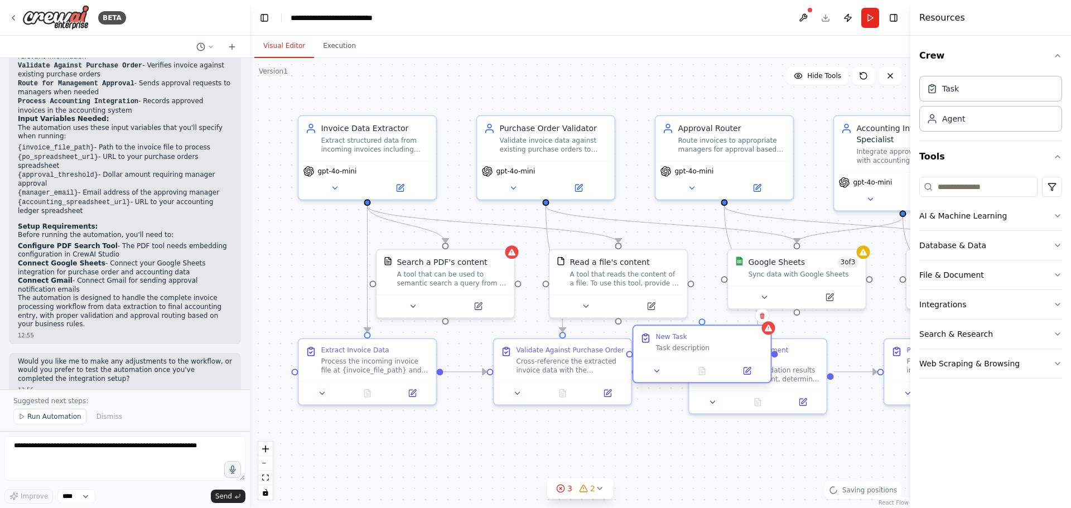
drag, startPoint x: 735, startPoint y: 351, endPoint x: 676, endPoint y: 352, distance: 58.6
click at [663, 354] on div "New Task Task description" at bounding box center [701, 342] width 137 height 33
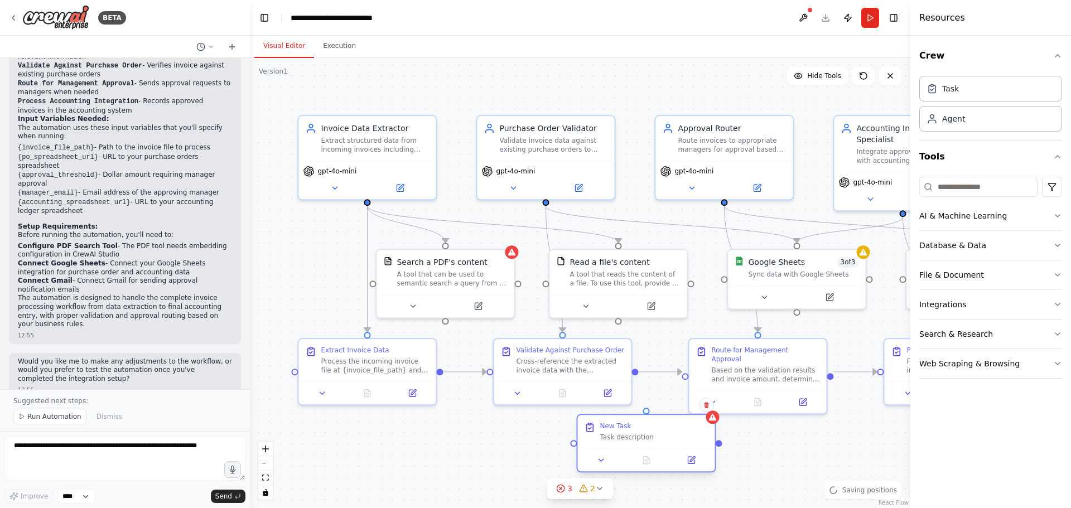
drag, startPoint x: 710, startPoint y: 346, endPoint x: 656, endPoint y: 439, distance: 107.4
click at [656, 439] on div "Task description" at bounding box center [653, 437] width 108 height 9
click at [705, 405] on icon at bounding box center [706, 404] width 7 height 7
click at [674, 406] on button "Confirm" at bounding box center [675, 404] width 40 height 13
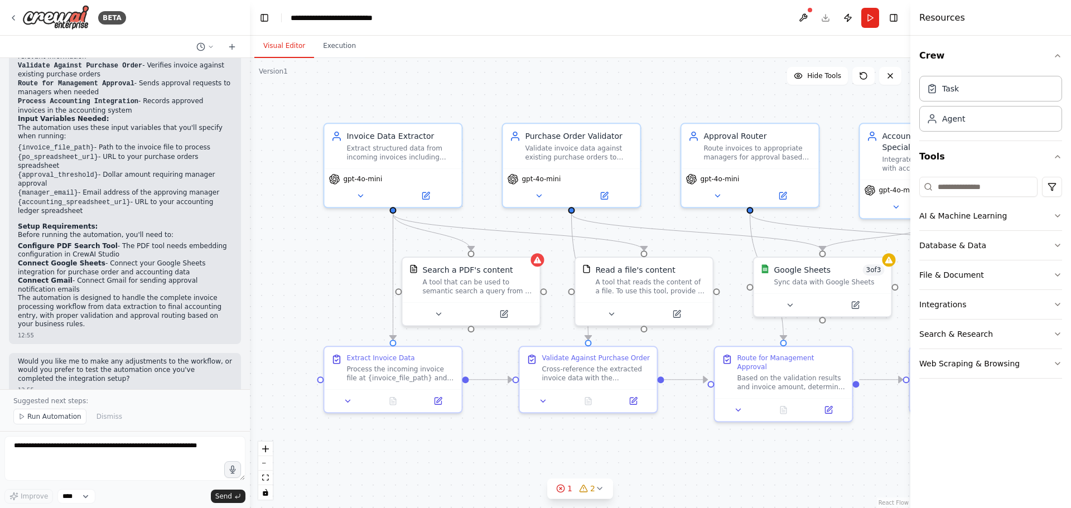
drag, startPoint x: 699, startPoint y: 434, endPoint x: 749, endPoint y: 435, distance: 50.2
click at [749, 435] on div ".deletable-edge-delete-btn { width: 20px; height: 20px; border: 0px solid #ffff…" at bounding box center [580, 283] width 660 height 450
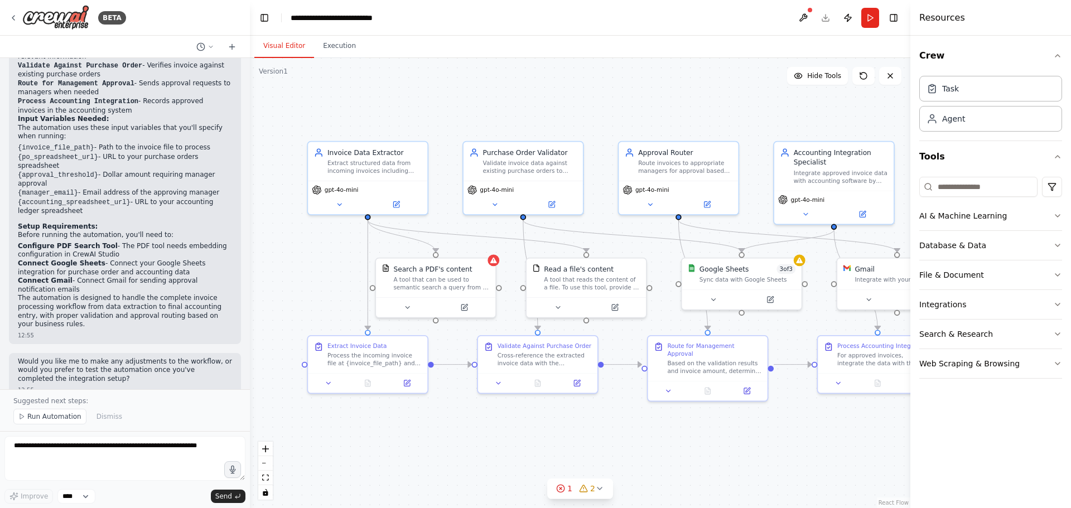
drag, startPoint x: 734, startPoint y: 431, endPoint x: 666, endPoint y: 405, distance: 73.2
click at [666, 405] on div ".deletable-edge-delete-btn { width: 20px; height: 20px; border: 0px solid #ffff…" at bounding box center [580, 283] width 660 height 450
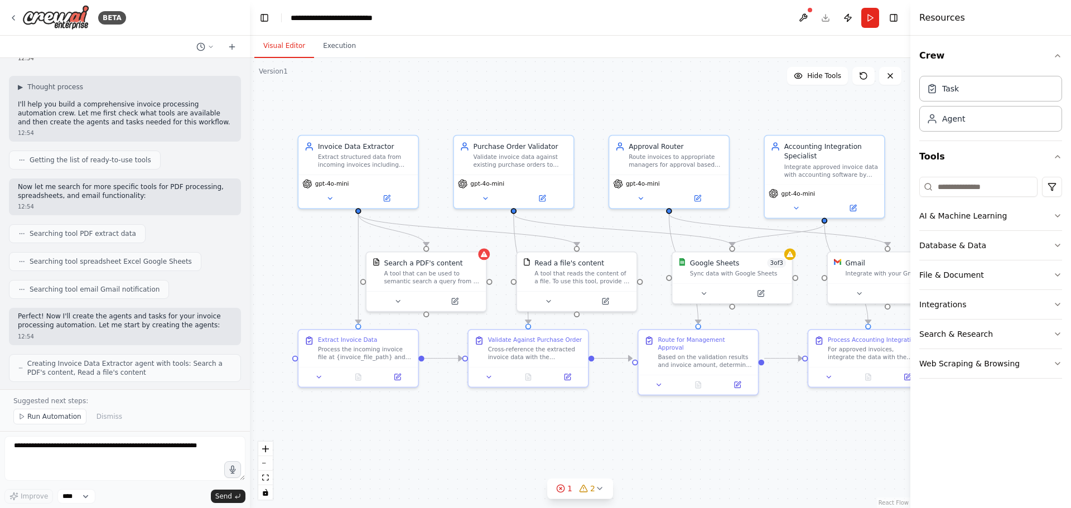
scroll to position [0, 0]
